Goal: Check status: Check status

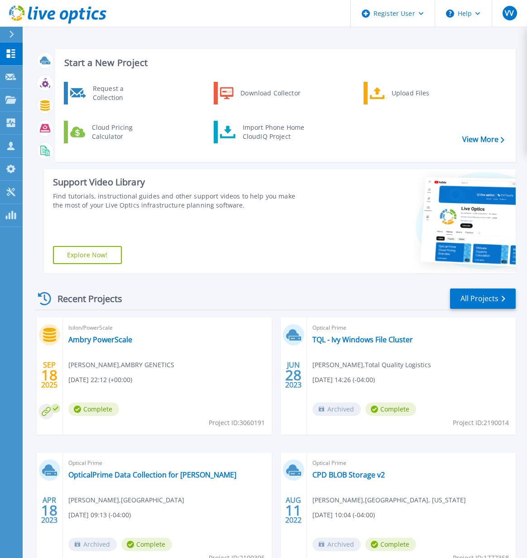
click at [17, 34] on div at bounding box center [15, 34] width 14 height 15
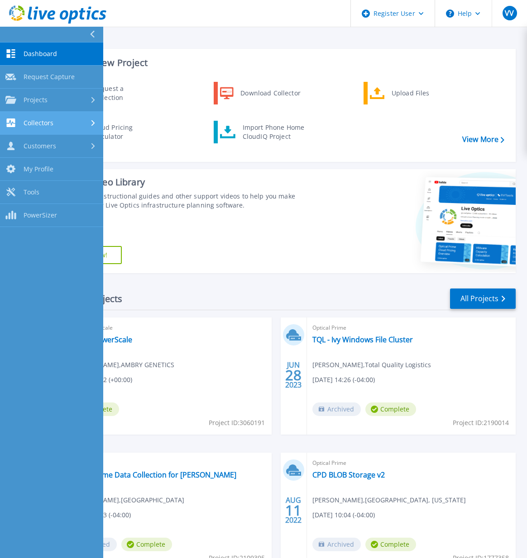
click at [62, 116] on link "Collectors Collectors" at bounding box center [51, 123] width 103 height 23
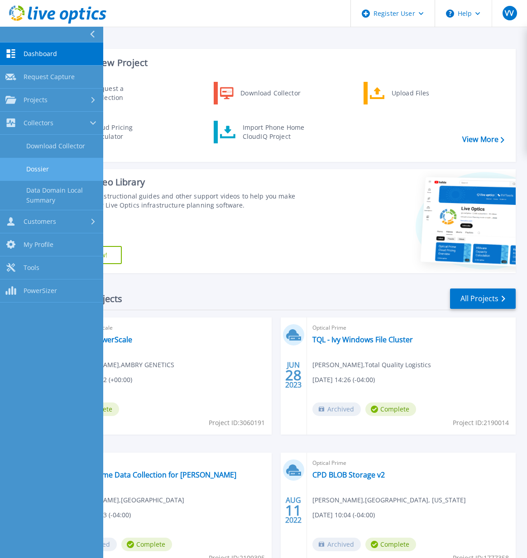
click at [75, 171] on link "Dossier" at bounding box center [51, 169] width 103 height 23
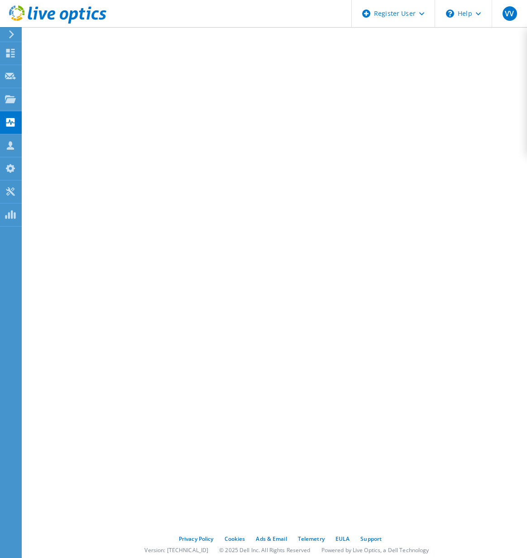
click at [11, 35] on icon at bounding box center [11, 34] width 7 height 8
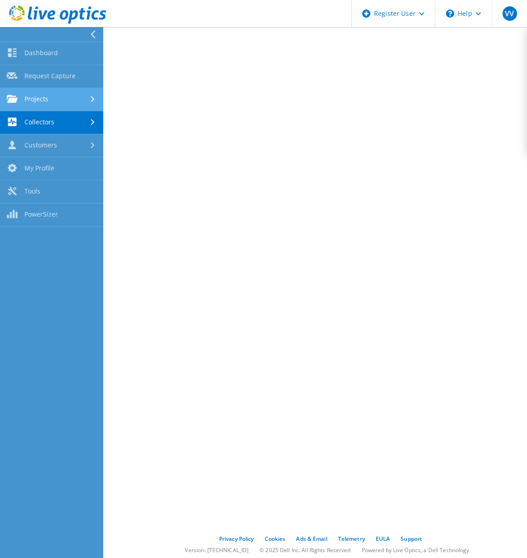
click at [55, 95] on link "Projects" at bounding box center [51, 99] width 103 height 23
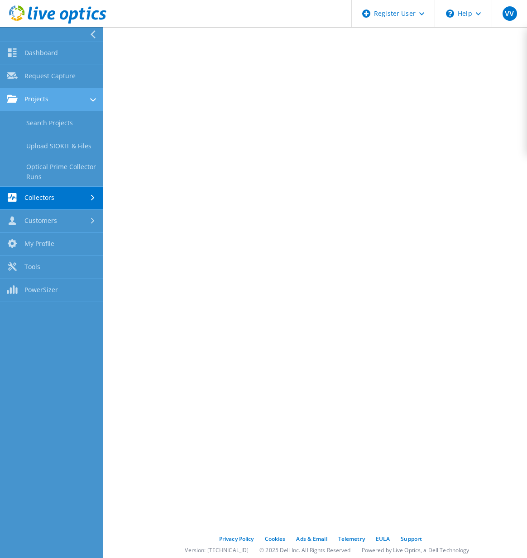
click at [49, 100] on link "Projects" at bounding box center [51, 99] width 103 height 23
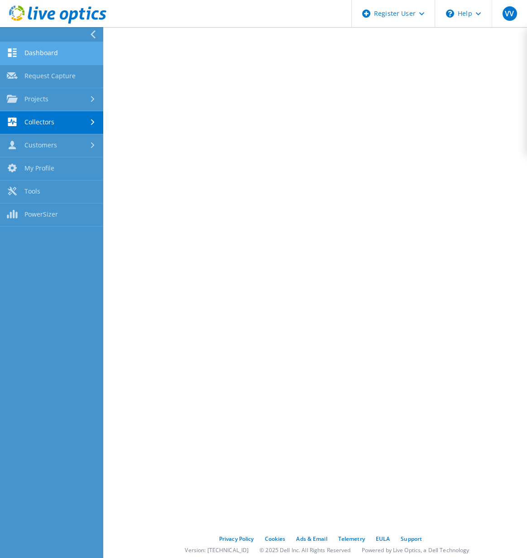
click at [34, 49] on link "Dashboard" at bounding box center [51, 53] width 103 height 23
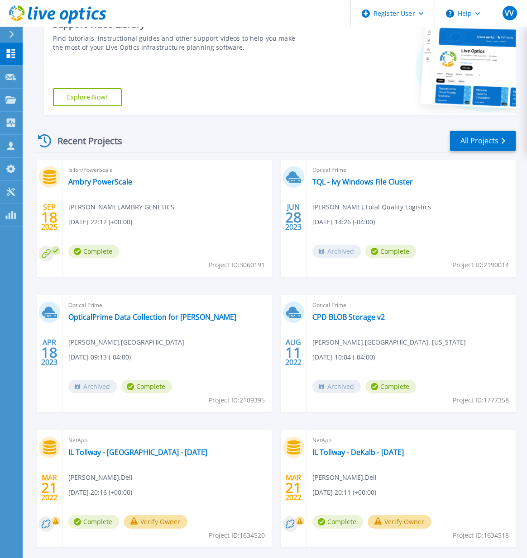
scroll to position [181, 0]
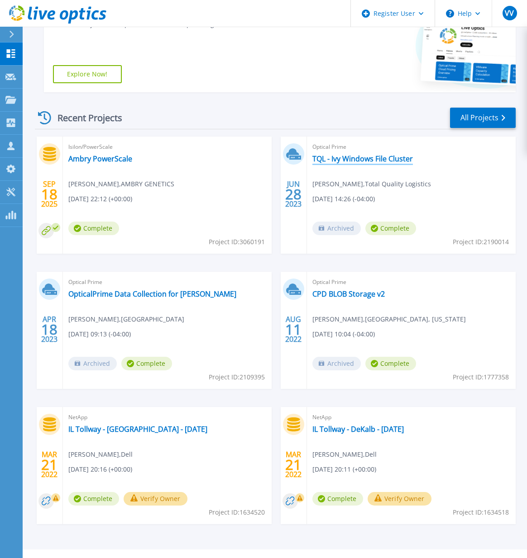
click at [374, 159] on link "TQL - Ivy Windows File Cluster" at bounding box center [362, 158] width 100 height 9
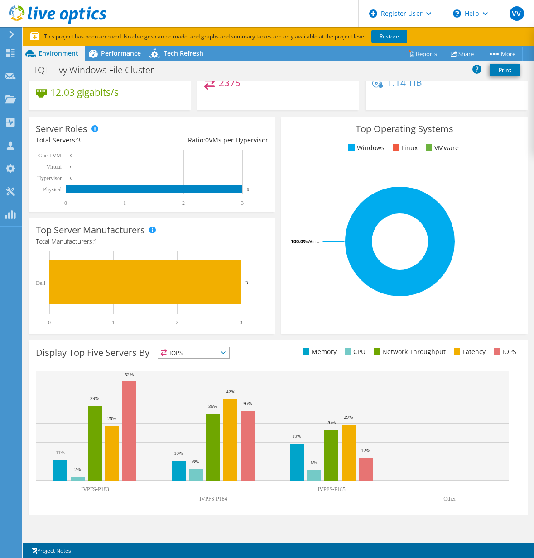
scroll to position [128, 0]
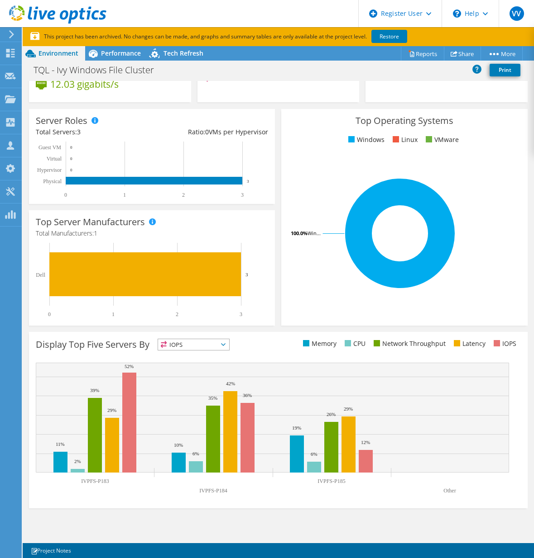
click at [206, 344] on span "IOPS" at bounding box center [193, 344] width 71 height 11
click at [268, 330] on div "This graph will display once collector runs have completed Display Top Five Ser…" at bounding box center [278, 420] width 505 height 183
click at [175, 348] on span "IOPS" at bounding box center [193, 344] width 71 height 11
click at [311, 99] on div "IOPS at 95% 2375" at bounding box center [278, 72] width 162 height 59
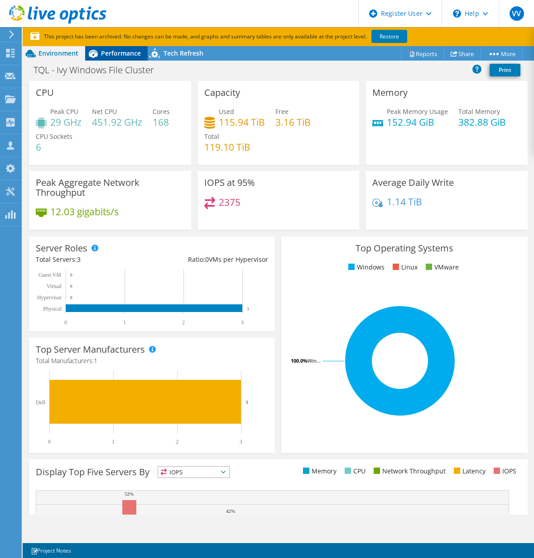
click at [132, 51] on span "Performance" at bounding box center [121, 53] width 40 height 9
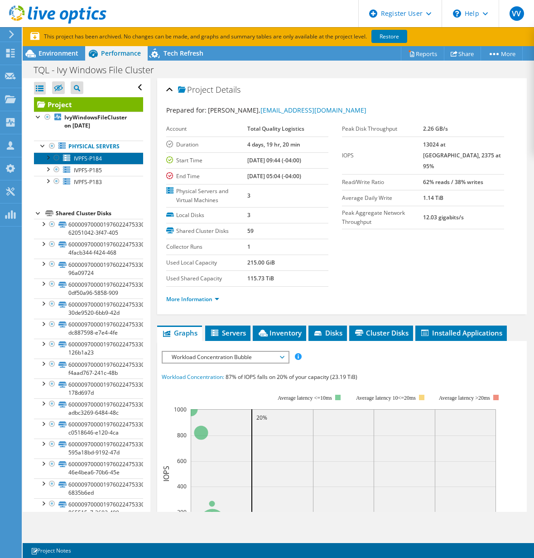
click at [91, 161] on span "IVPFS-P184" at bounding box center [88, 159] width 28 height 8
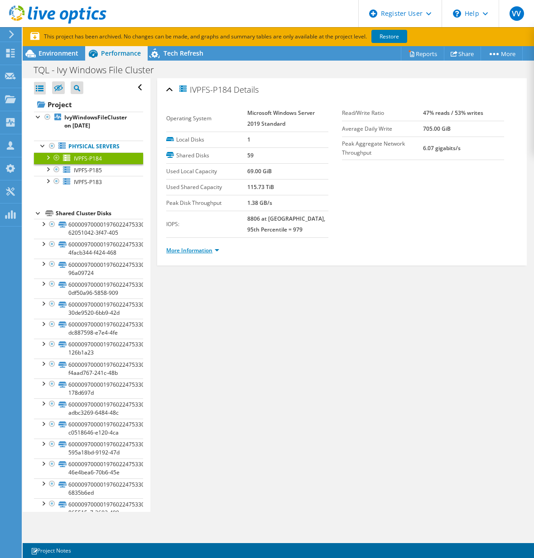
click at [199, 248] on link "More Information" at bounding box center [192, 251] width 53 height 8
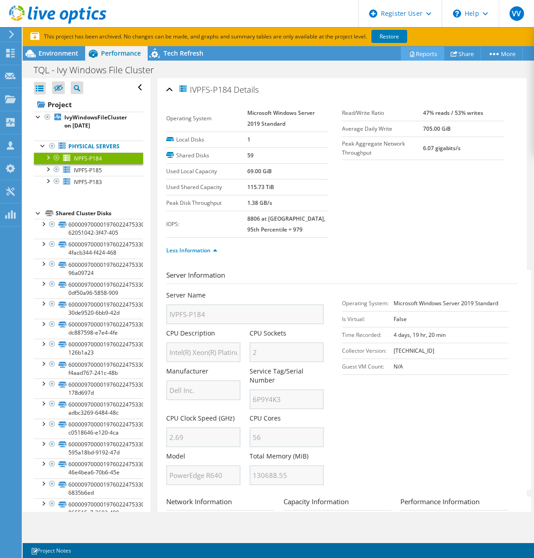
click at [413, 57] on link "Reports" at bounding box center [421, 54] width 43 height 14
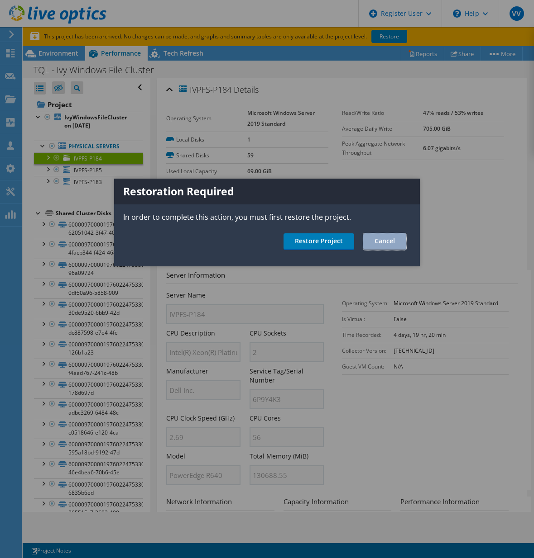
click at [386, 241] on link "Cancel" at bounding box center [384, 242] width 43 height 17
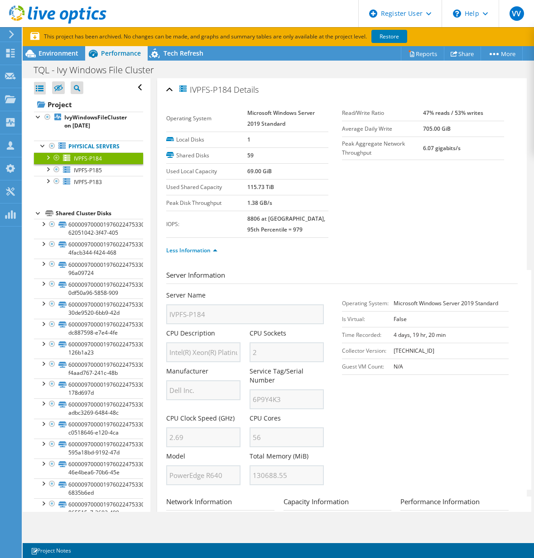
click at [11, 34] on icon at bounding box center [11, 34] width 7 height 8
